Goal: Task Accomplishment & Management: Complete application form

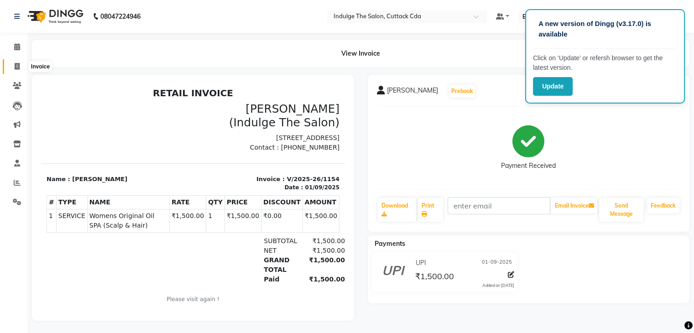
click at [17, 66] on icon at bounding box center [17, 66] width 5 height 7
select select "service"
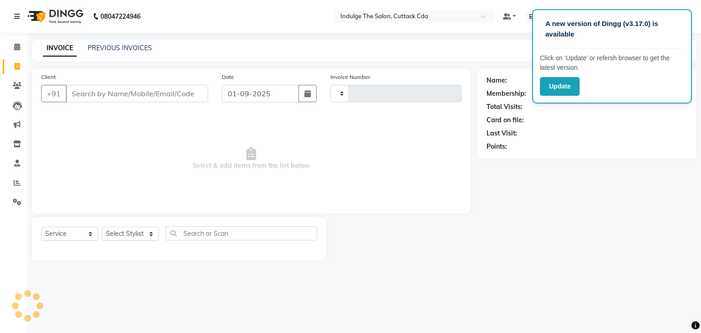
type input "1155"
select select "7297"
click at [429, 202] on span "Select & add items from the list below" at bounding box center [251, 158] width 420 height 91
click at [17, 184] on icon at bounding box center [17, 182] width 7 height 7
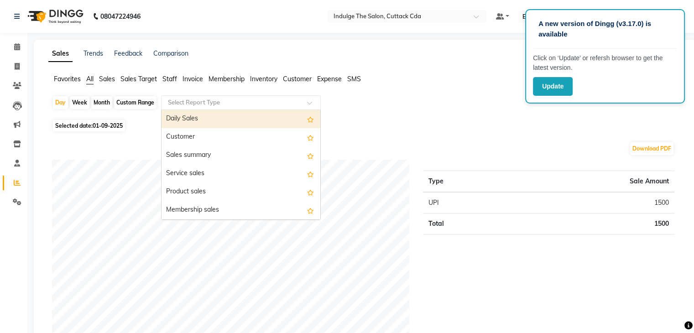
click at [203, 99] on input "text" at bounding box center [231, 102] width 131 height 9
click at [208, 120] on div "Daily Sales" at bounding box center [240, 119] width 159 height 18
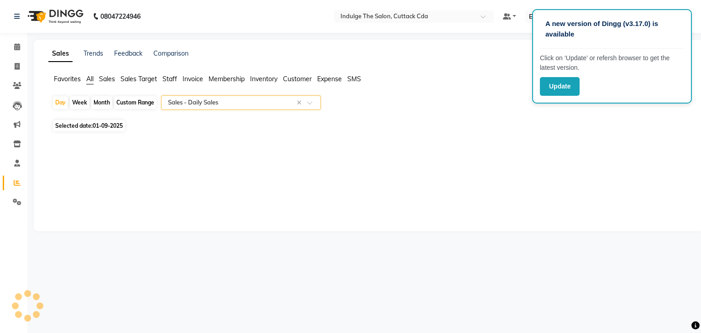
select select "full_report"
select select "csv"
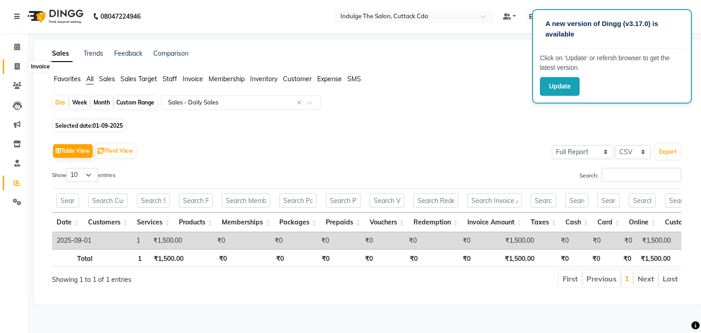
click at [14, 64] on span at bounding box center [17, 67] width 16 height 10
select select "service"
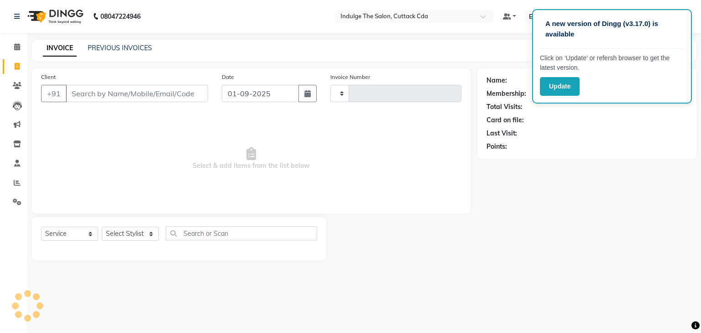
type input "1155"
select select "7297"
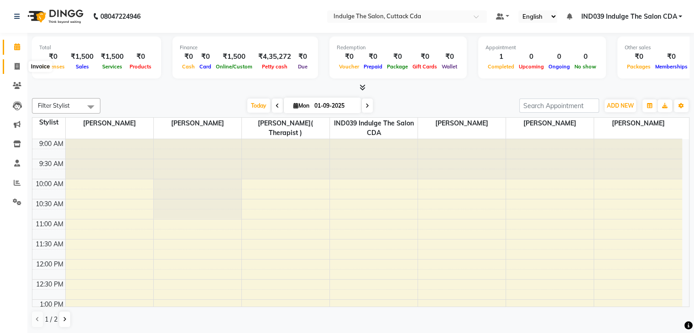
click at [15, 68] on icon at bounding box center [17, 66] width 5 height 7
select select "service"
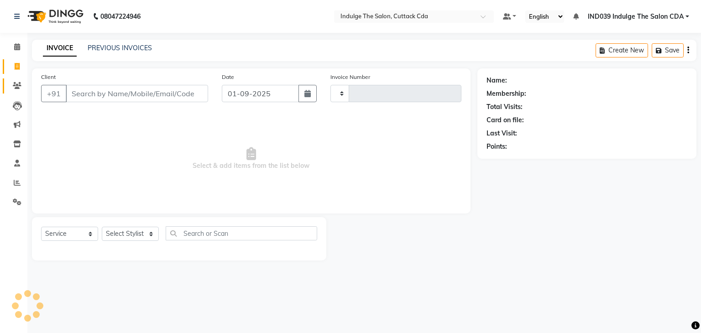
type input "1155"
select select "7297"
click at [125, 236] on select "Select Stylist Ajay Sethy( Therapist ) GOURAHARI BARIK IND039 Indulge The Salon…" at bounding box center [131, 234] width 59 height 14
select select "87394"
click at [102, 227] on select "Select Stylist Ajay Sethy( Therapist ) GOURAHARI BARIK IND039 Indulge The Salon…" at bounding box center [131, 234] width 59 height 14
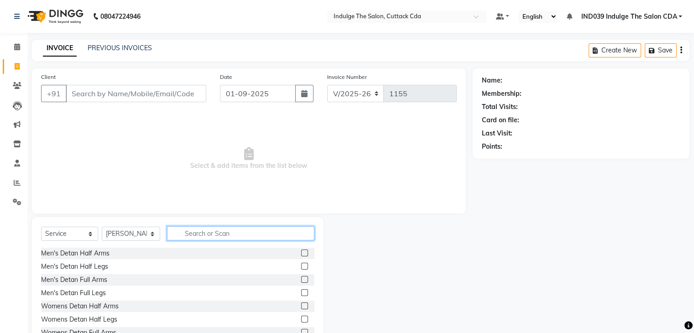
click at [228, 234] on input "text" at bounding box center [240, 233] width 147 height 14
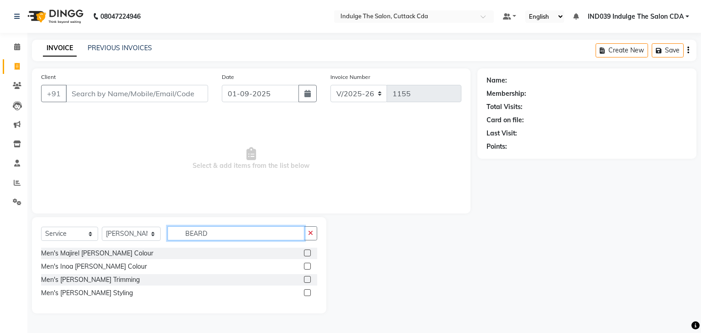
type input "BEARD"
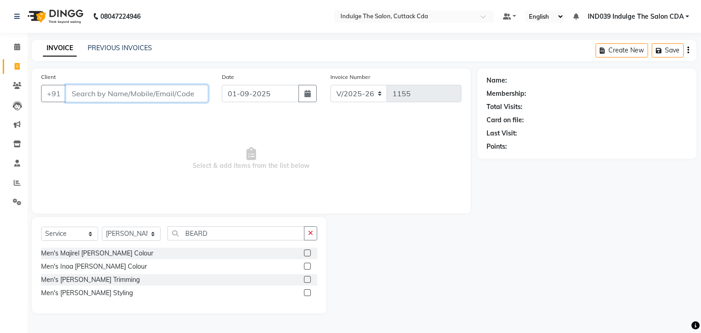
click at [141, 93] on input "Client" at bounding box center [137, 93] width 142 height 17
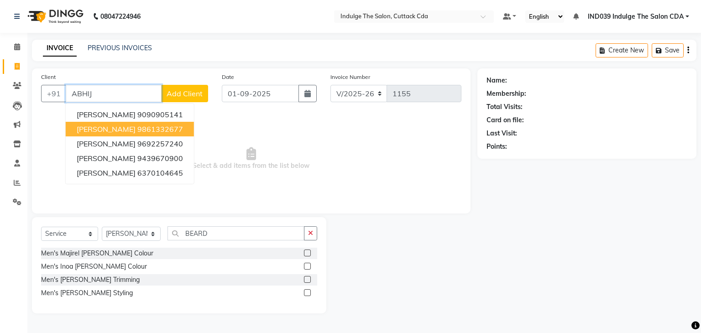
click at [151, 131] on ngb-highlight "9861332677" at bounding box center [160, 129] width 46 height 9
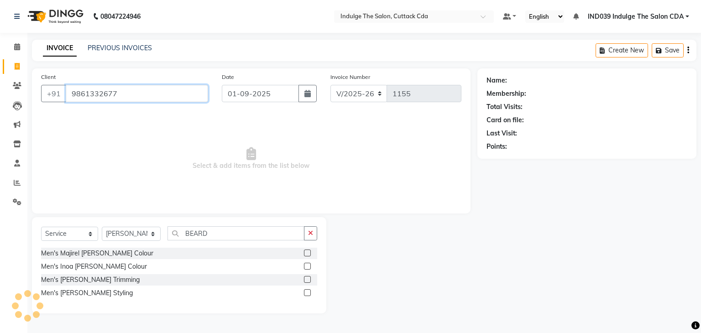
type input "9861332677"
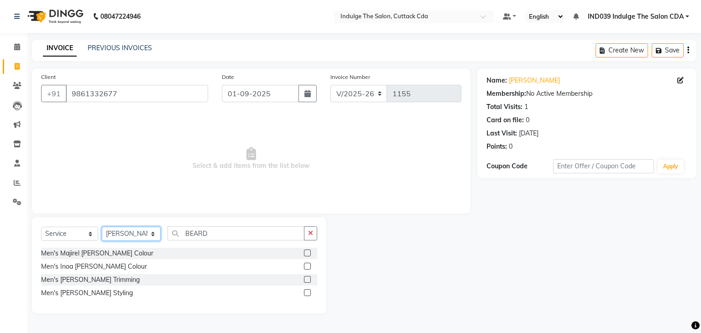
click at [145, 236] on select "Select Stylist Ajay Sethy( Therapist ) GOURAHARI BARIK IND039 Indulge The Salon…" at bounding box center [131, 234] width 59 height 14
select select "86601"
click at [102, 227] on select "Select Stylist Ajay Sethy( Therapist ) GOURAHARI BARIK IND039 Indulge The Salon…" at bounding box center [131, 234] width 59 height 14
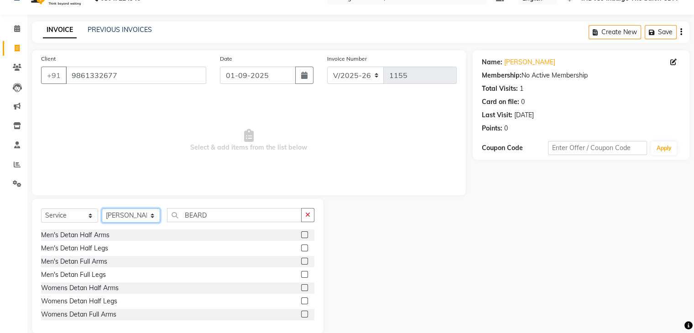
scroll to position [33, 0]
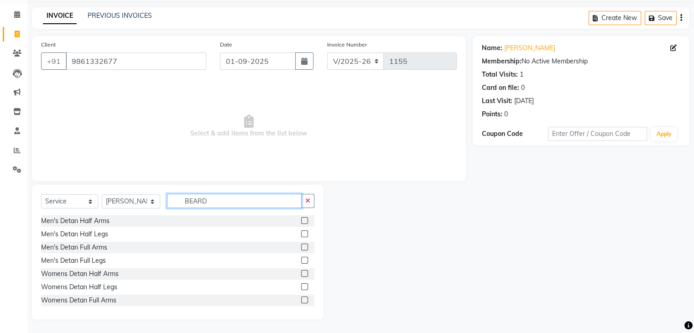
click at [221, 202] on input "BEARD" at bounding box center [234, 201] width 134 height 14
click at [308, 203] on icon "button" at bounding box center [307, 200] width 5 height 6
click at [249, 200] on input "text" at bounding box center [240, 201] width 147 height 14
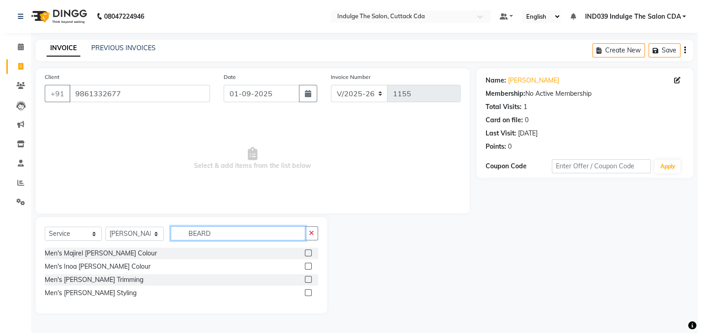
scroll to position [0, 0]
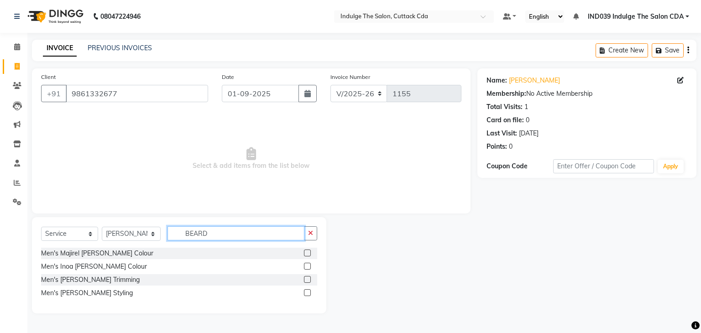
type input "BEARD"
click at [305, 293] on label at bounding box center [307, 292] width 7 height 7
click at [305, 293] on input "checkbox" at bounding box center [307, 293] width 6 height 6
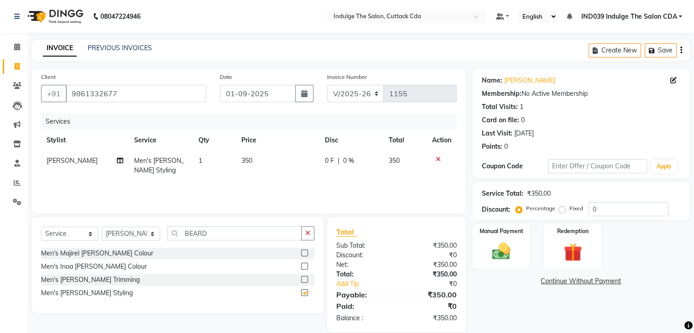
checkbox input "false"
click at [136, 92] on input "9861332677" at bounding box center [136, 93] width 140 height 17
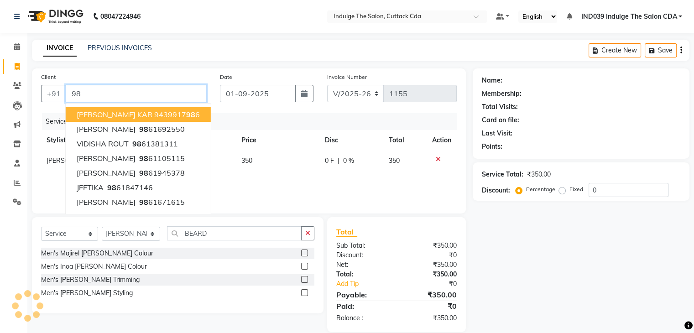
type input "9"
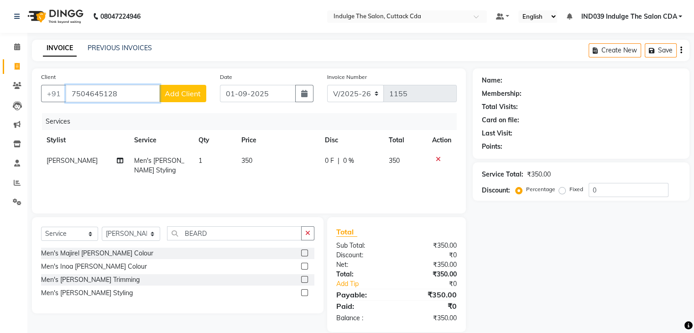
type input "7504645128"
click at [184, 96] on span "Add Client" at bounding box center [183, 93] width 36 height 9
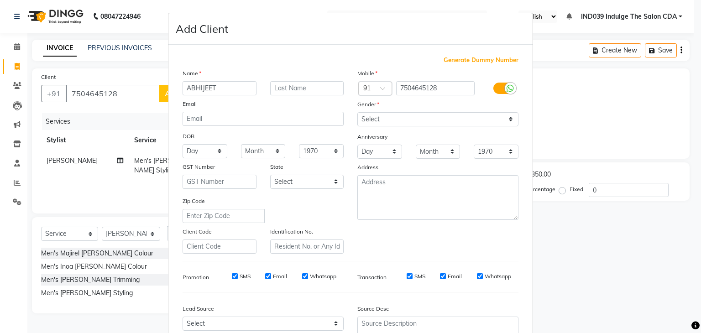
type input "ABHIJEET"
type input "SAHOO"
drag, startPoint x: 384, startPoint y: 116, endPoint x: 388, endPoint y: 122, distance: 7.4
click at [385, 116] on select "Select Male Female Other Prefer Not To Say" at bounding box center [437, 119] width 161 height 14
select select "male"
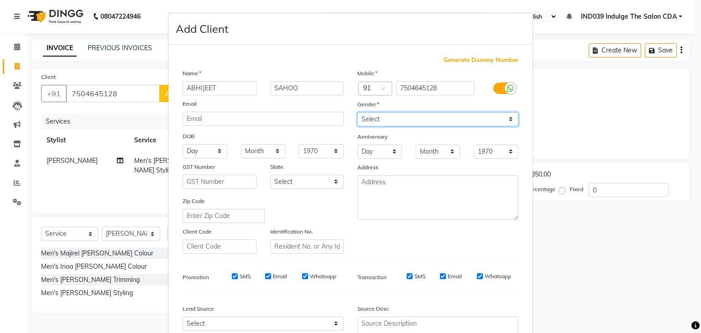
click at [357, 113] on select "Select Male Female Other Prefer Not To Say" at bounding box center [437, 119] width 161 height 14
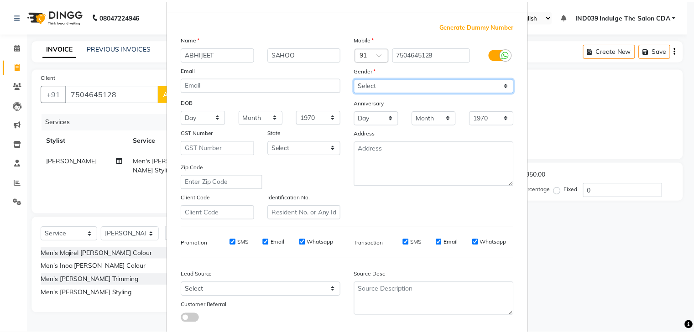
scroll to position [93, 0]
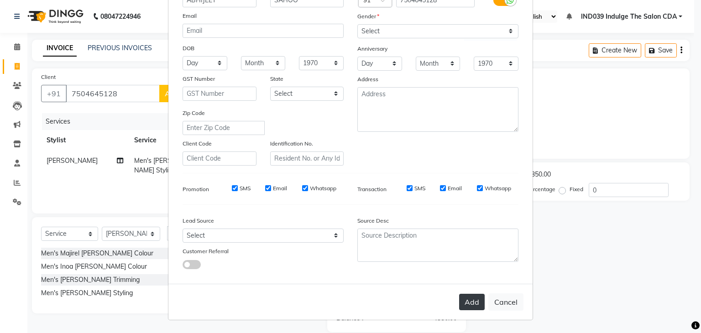
click at [465, 299] on button "Add" at bounding box center [472, 302] width 26 height 16
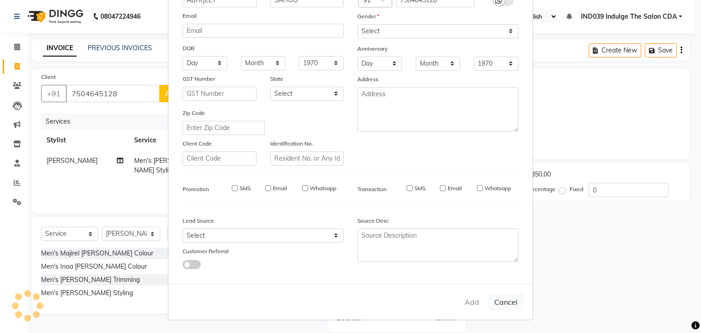
select select
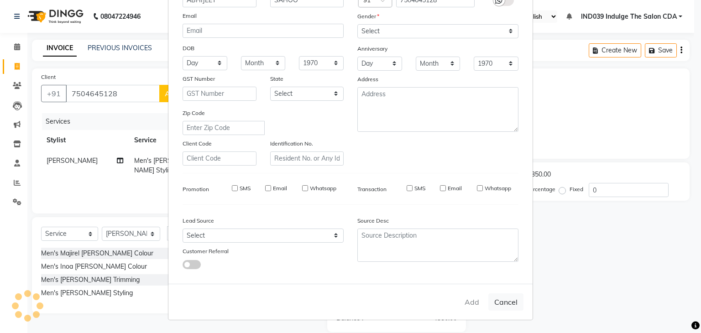
select select
checkbox input "false"
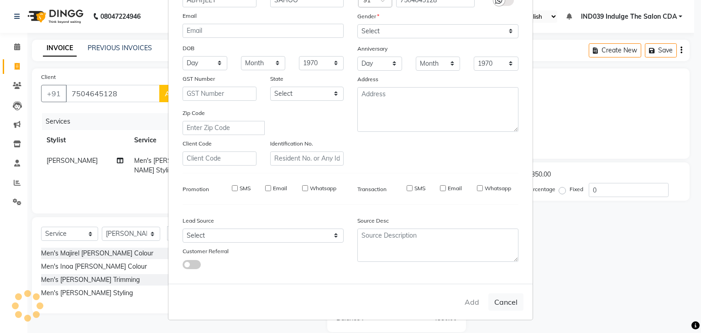
checkbox input "false"
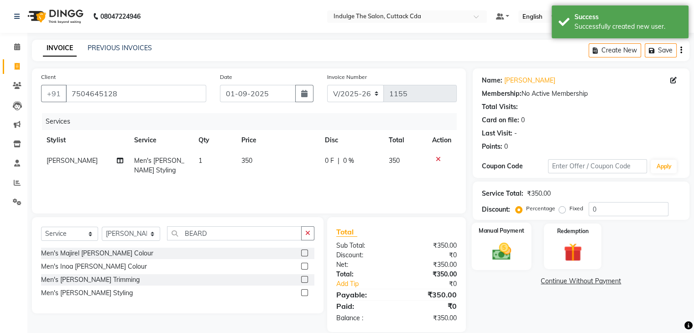
click at [505, 244] on img at bounding box center [501, 252] width 31 height 22
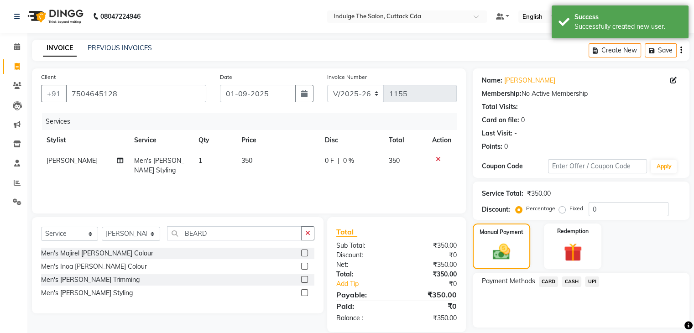
click at [595, 281] on span "UPI" at bounding box center [592, 281] width 14 height 10
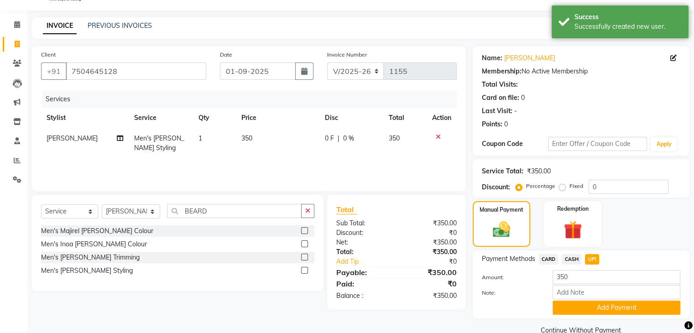
scroll to position [41, 0]
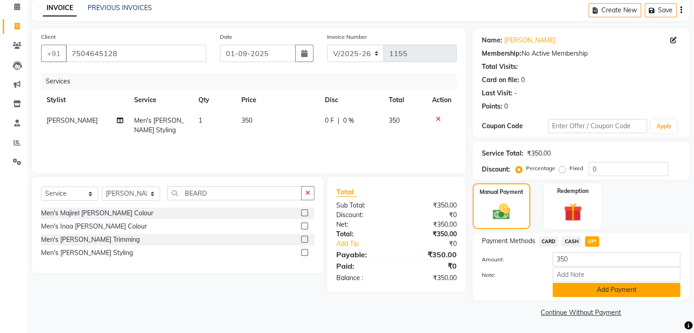
click at [620, 292] on button "Add Payment" at bounding box center [616, 290] width 128 height 14
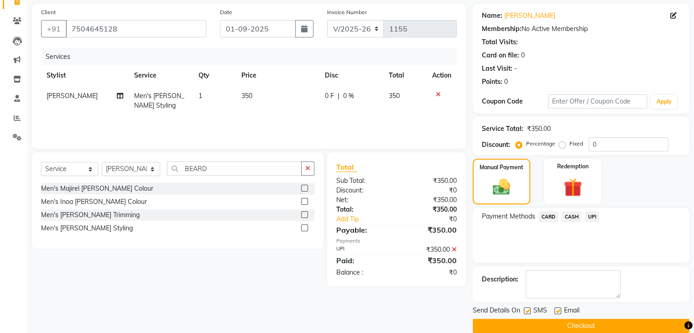
scroll to position [78, 0]
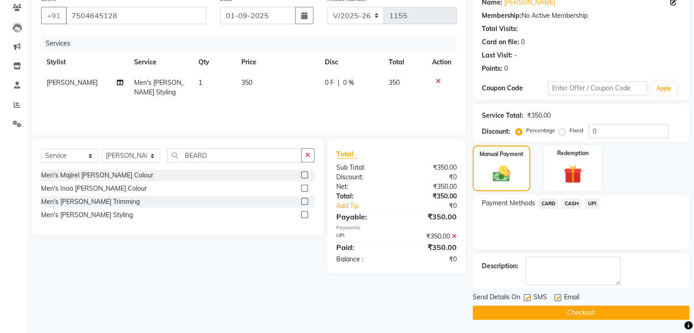
click at [604, 312] on button "Checkout" at bounding box center [581, 313] width 217 height 14
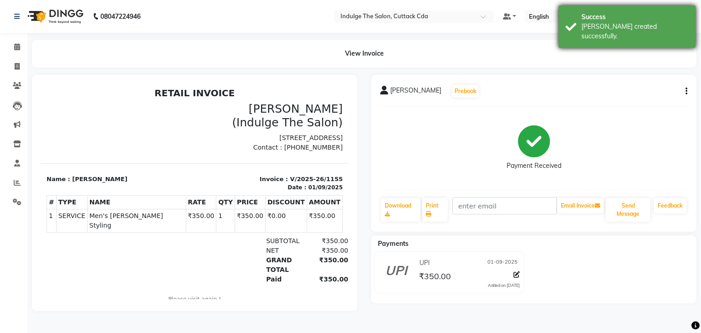
click at [617, 18] on div "Success" at bounding box center [634, 17] width 107 height 10
